Goal: Information Seeking & Learning: Understand process/instructions

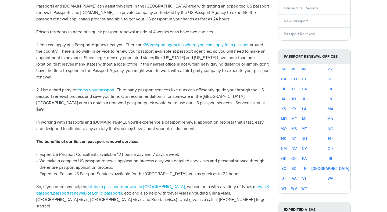
scroll to position [138, 0]
click at [332, 138] on link "NJ" at bounding box center [330, 138] width 5 height 5
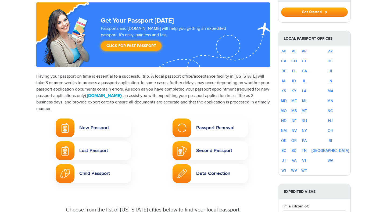
scroll to position [74, 0]
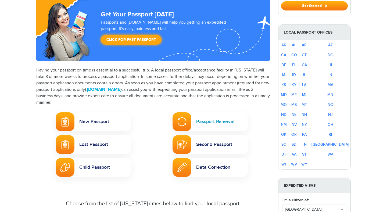
click at [223, 122] on link "Passport Renewal" at bounding box center [209, 121] width 75 height 19
